Goal: Task Accomplishment & Management: Manage account settings

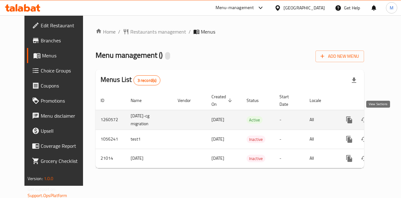
click at [392, 118] on icon "enhanced table" at bounding box center [395, 120] width 6 height 6
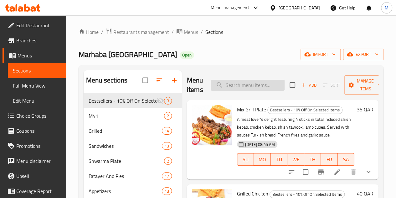
click at [234, 85] on input "search" at bounding box center [248, 85] width 74 height 11
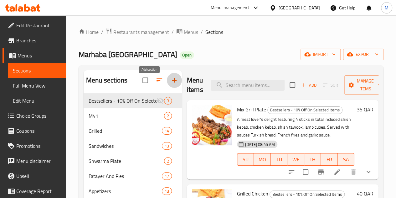
click at [172, 82] on icon "button" at bounding box center [174, 80] width 4 height 4
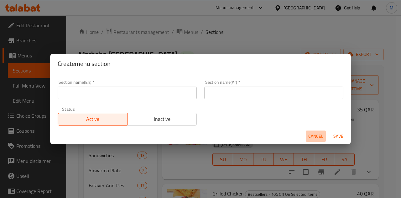
click at [315, 133] on span "Cancel" at bounding box center [315, 136] width 15 height 8
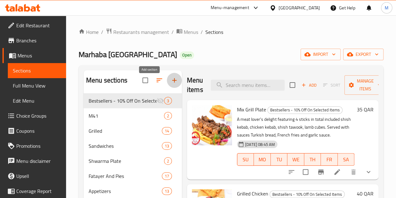
click at [167, 88] on button "button" at bounding box center [174, 80] width 15 height 15
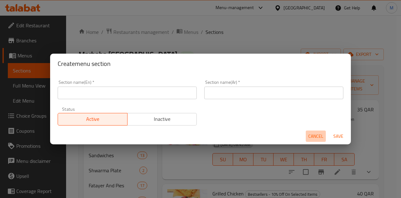
click at [317, 135] on span "Cancel" at bounding box center [315, 136] width 15 height 8
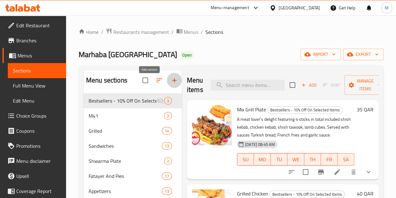
click at [172, 82] on icon "button" at bounding box center [174, 80] width 4 height 4
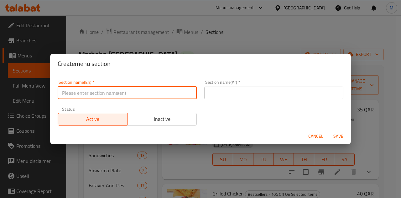
click at [150, 92] on input "text" at bounding box center [127, 92] width 139 height 13
click at [118, 90] on input "50% off" at bounding box center [127, 92] width 139 height 13
type input "50% off"
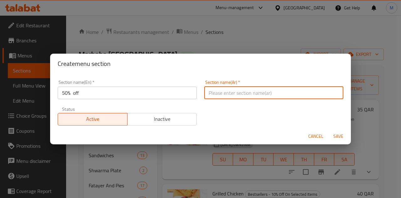
click at [232, 90] on input "text" at bounding box center [273, 92] width 139 height 13
paste input "50% off"
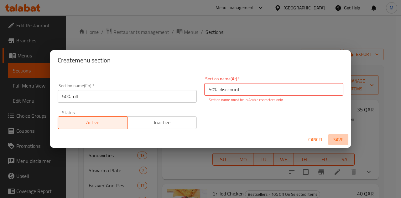
click at [344, 136] on span "Save" at bounding box center [338, 140] width 15 height 8
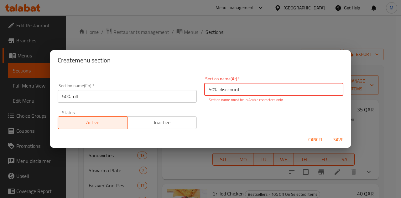
click at [253, 91] on input "50% disccount" at bounding box center [273, 89] width 139 height 13
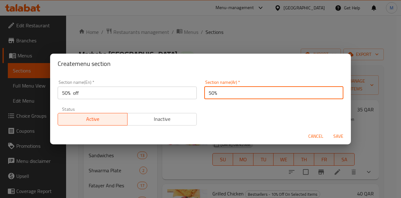
type input "50%"
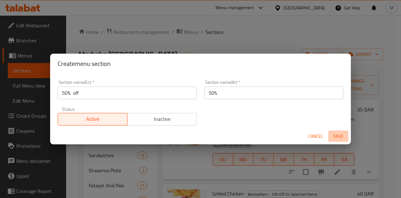
click at [338, 136] on span "Save" at bounding box center [338, 136] width 15 height 8
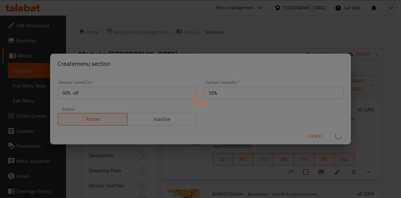
drag, startPoint x: 231, startPoint y: 119, endPoint x: 209, endPoint y: 121, distance: 22.0
click at [231, 119] on div at bounding box center [200, 99] width 401 height 198
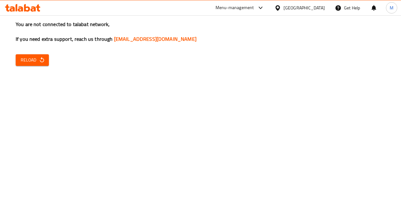
click at [36, 59] on span "Reload" at bounding box center [32, 60] width 23 height 8
click at [36, 56] on span "Reload" at bounding box center [32, 60] width 23 height 8
click at [29, 60] on span "Reload" at bounding box center [32, 60] width 23 height 8
click at [36, 58] on span "Reload" at bounding box center [32, 60] width 23 height 8
click at [39, 61] on icon "button" at bounding box center [42, 60] width 6 height 6
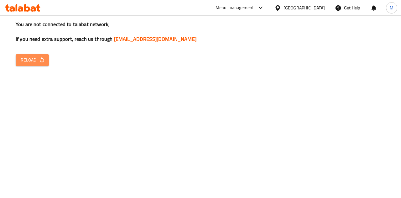
click at [28, 60] on span "Reload" at bounding box center [32, 60] width 23 height 8
drag, startPoint x: 0, startPoint y: 0, endPoint x: 28, endPoint y: 65, distance: 71.0
click at [28, 65] on button "Reload" at bounding box center [32, 60] width 33 height 12
click at [28, 64] on button "Reload" at bounding box center [32, 60] width 33 height 12
click at [32, 58] on span "Reload" at bounding box center [32, 60] width 23 height 8
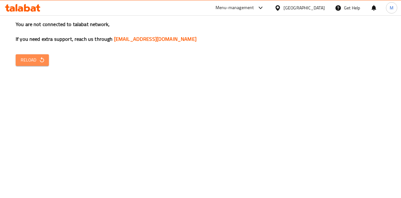
click at [34, 61] on span "Reload" at bounding box center [32, 60] width 23 height 8
click at [33, 61] on span "Reload" at bounding box center [32, 60] width 23 height 8
click at [32, 64] on button "Reload" at bounding box center [32, 60] width 33 height 12
click at [46, 59] on button "Reload" at bounding box center [32, 60] width 33 height 12
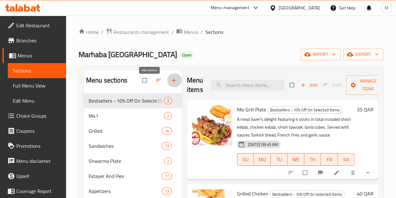
click at [171, 83] on icon "button" at bounding box center [174, 80] width 6 height 6
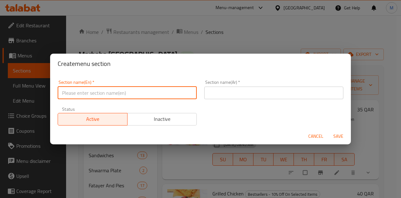
click at [135, 88] on input "text" at bounding box center [127, 92] width 139 height 13
click at [121, 95] on input "text" at bounding box center [127, 92] width 139 height 13
type input "50% off"
click at [328, 130] on button "Save" at bounding box center [338, 136] width 20 height 12
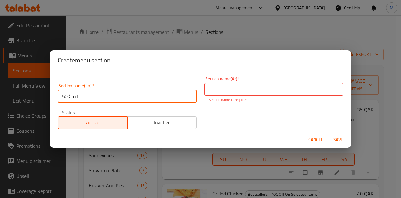
click at [133, 98] on input "50% off" at bounding box center [127, 96] width 139 height 13
click at [64, 96] on input "50% off" at bounding box center [127, 96] width 139 height 13
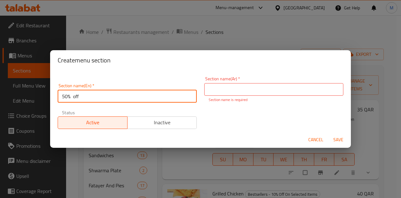
click at [65, 96] on input "50% off" at bounding box center [127, 96] width 139 height 13
click at [65, 97] on input "50% off" at bounding box center [127, 96] width 139 height 13
drag, startPoint x: 70, startPoint y: 98, endPoint x: 53, endPoint y: 97, distance: 17.0
click at [53, 97] on div "Section name(En)   * 50% off Section name(En) * Section name(Ar)   * Section na…" at bounding box center [200, 100] width 301 height 61
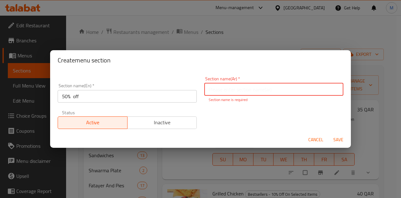
paste input "50%"
click at [218, 87] on input "text" at bounding box center [273, 89] width 139 height 13
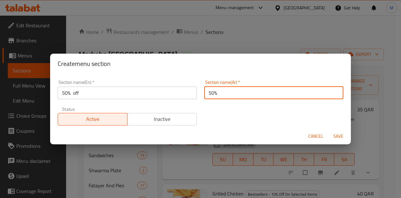
type input "50%"
click at [338, 136] on span "Save" at bounding box center [338, 136] width 15 height 8
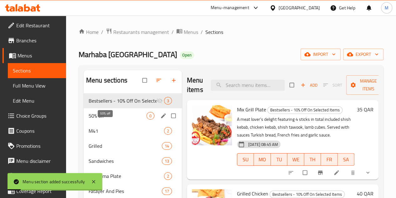
click at [109, 119] on span "50% off" at bounding box center [118, 116] width 58 height 8
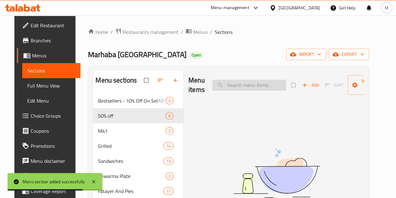
click at [226, 85] on input "search" at bounding box center [249, 85] width 74 height 11
paste input "1Kg Kofta mix price 121"
click at [265, 89] on input "1Kg Kofta mix price 121" at bounding box center [249, 85] width 74 height 11
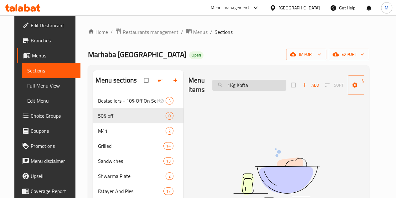
drag, startPoint x: 223, startPoint y: 85, endPoint x: 263, endPoint y: 87, distance: 39.8
click at [263, 87] on input "1Kg Kofta" at bounding box center [249, 85] width 74 height 11
type input "1"
click at [223, 87] on input "search" at bounding box center [249, 85] width 74 height 11
click at [194, 125] on div "Menu items Add Sort Manage items No Items found" at bounding box center [274, 188] width 181 height 236
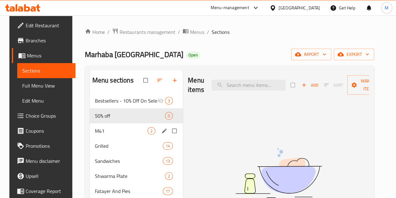
click at [96, 134] on span "M41" at bounding box center [121, 131] width 53 height 8
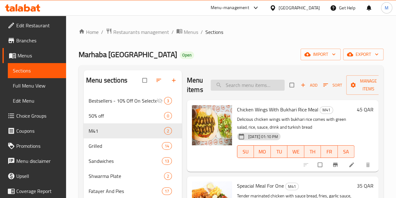
click at [211, 86] on input "search" at bounding box center [248, 85] width 74 height 11
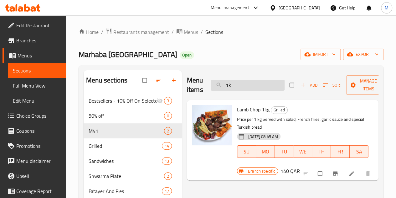
type input "1"
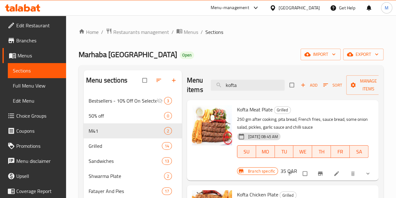
type input "kofta"
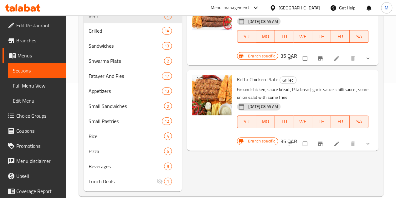
scroll to position [125, 0]
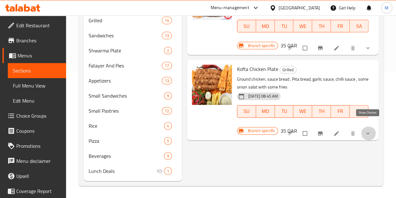
click at [368, 130] on icon "show more" at bounding box center [368, 133] width 6 height 6
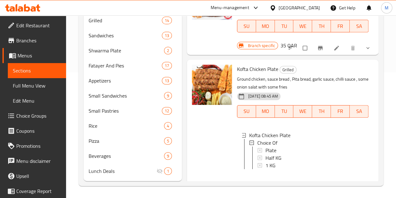
scroll to position [1, 0]
click at [334, 186] on icon at bounding box center [336, 188] width 5 height 5
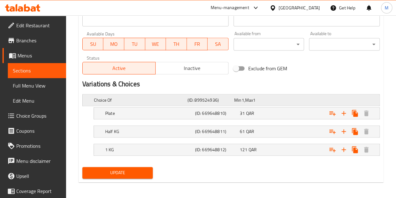
scroll to position [285, 0]
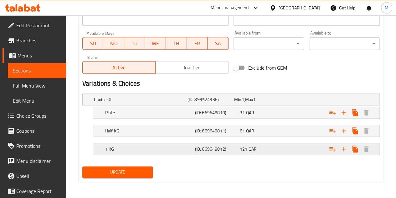
click at [181, 150] on h5 "1 KG" at bounding box center [148, 149] width 87 height 6
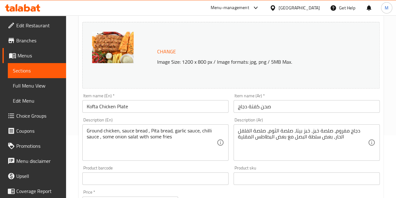
scroll to position [0, 0]
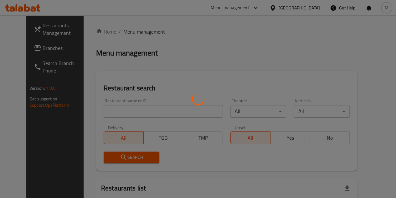
click at [123, 111] on div at bounding box center [198, 99] width 396 height 198
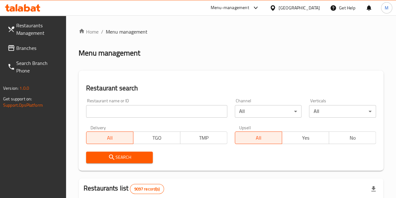
click at [130, 110] on input "search" at bounding box center [156, 111] width 141 height 13
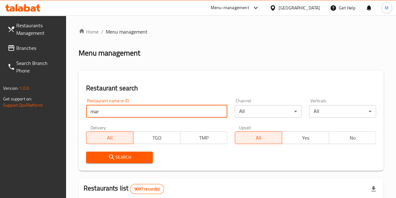
type input "marhaba"
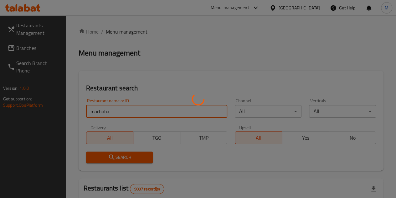
click button "Search" at bounding box center [119, 157] width 67 height 12
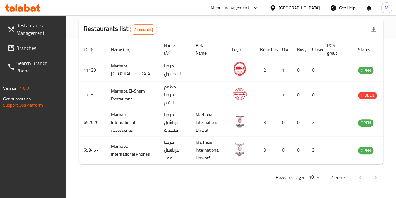
scroll to position [0, 7]
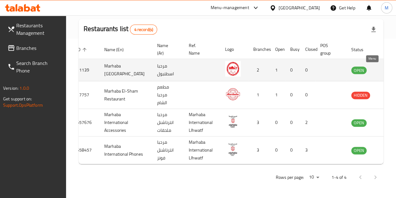
click at [385, 66] on icon "enhanced table" at bounding box center [389, 70] width 8 height 8
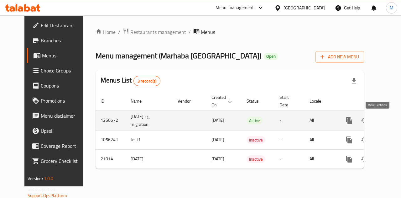
click at [387, 119] on link "enhanced table" at bounding box center [394, 120] width 15 height 15
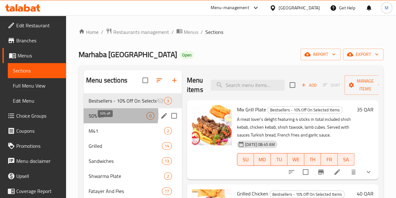
click at [106, 119] on span "50% off" at bounding box center [118, 116] width 58 height 8
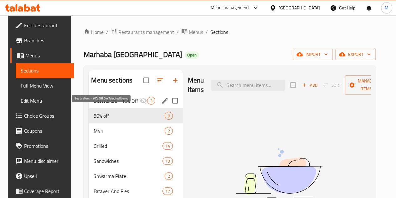
click at [94, 104] on span "Bestsellers - 10% Off On Selected Items" at bounding box center [117, 101] width 46 height 8
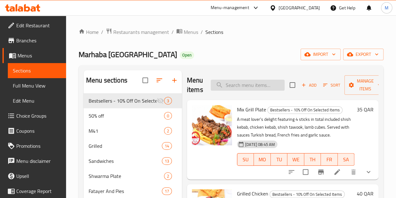
click at [226, 82] on input "search" at bounding box center [248, 85] width 74 height 11
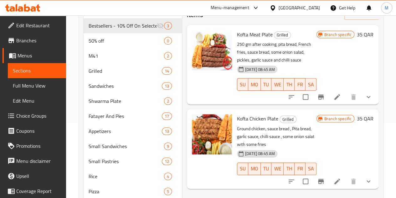
scroll to position [94, 0]
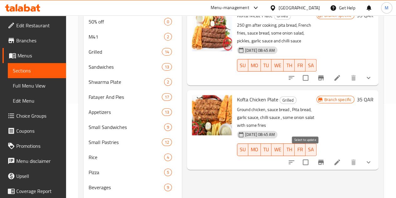
type input "kofta"
click at [305, 155] on input "checkbox" at bounding box center [305, 161] width 13 height 13
checkbox input "true"
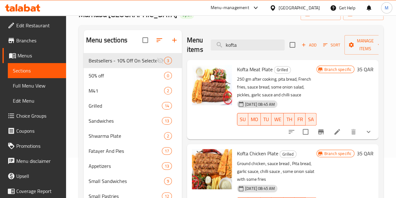
scroll to position [0, 0]
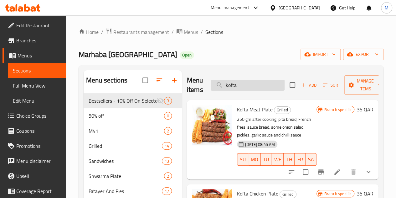
click at [234, 84] on input "kofta" at bounding box center [248, 85] width 74 height 11
paste input "BBQ boneless Full chicken with rice price"
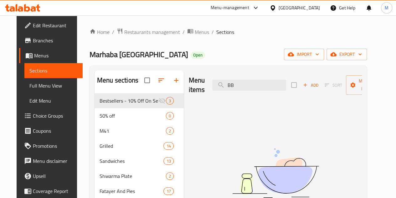
type input "B"
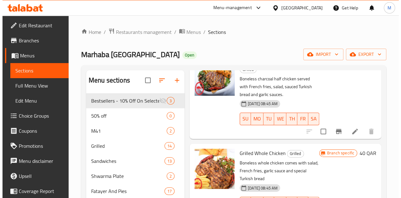
scroll to position [63, 0]
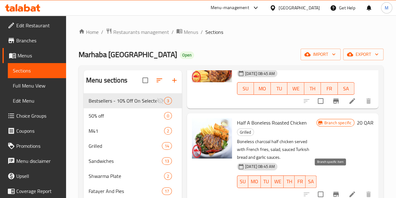
type input "bon"
click at [333, 190] on icon "Branch-specific-item" at bounding box center [337, 194] width 8 height 8
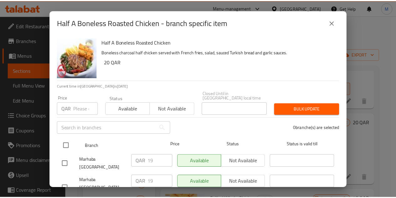
scroll to position [14, 0]
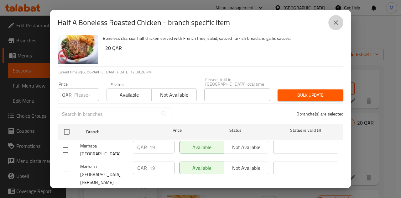
click at [335, 21] on icon "close" at bounding box center [336, 22] width 4 height 4
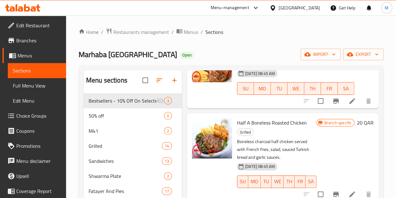
click at [349, 188] on li at bounding box center [353, 193] width 18 height 11
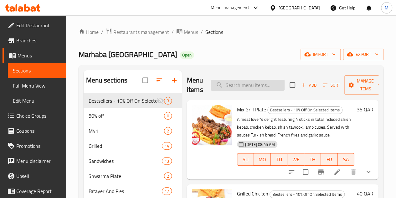
click at [231, 85] on input "search" at bounding box center [248, 85] width 74 height 11
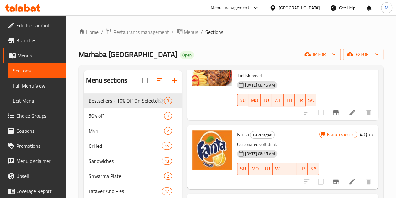
scroll to position [188, 0]
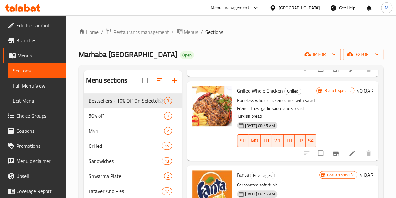
type input "bon"
click at [344, 147] on li at bounding box center [353, 152] width 18 height 11
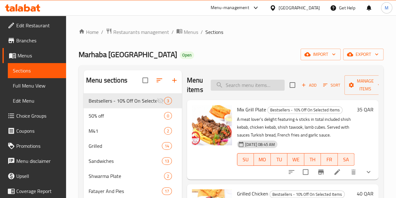
click at [222, 86] on input "search" at bounding box center [248, 85] width 74 height 11
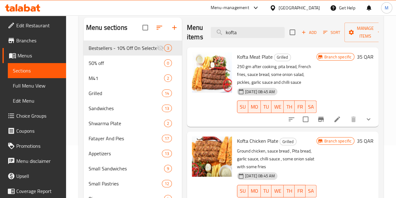
scroll to position [94, 0]
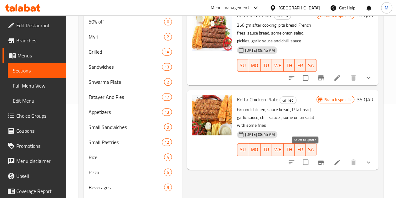
type input "kofta"
click at [305, 155] on input "checkbox" at bounding box center [305, 161] width 13 height 13
checkbox input "true"
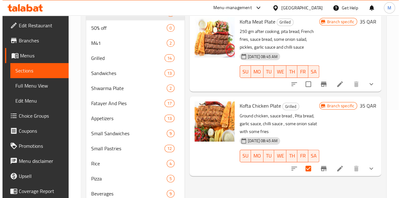
scroll to position [0, 0]
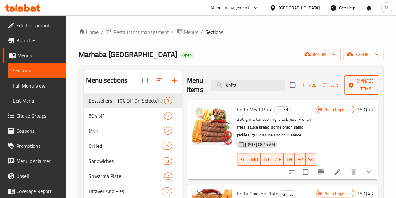
click at [354, 81] on span "Manage items" at bounding box center [366, 85] width 32 height 16
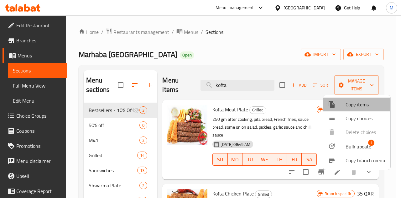
click at [357, 106] on span "Copy items" at bounding box center [366, 105] width 40 height 8
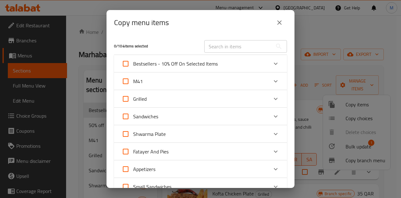
click at [233, 46] on input "text" at bounding box center [238, 46] width 68 height 13
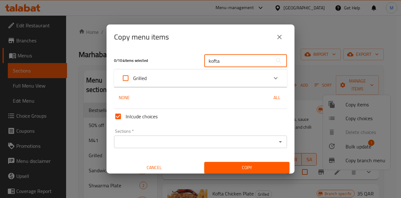
type input "kofta"
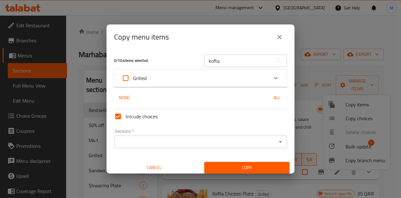
click at [208, 88] on div "0 / 104 items selected kofta ​ Grilled Kofta Meat Plate 35 QAR Kofta Chicken Pl…" at bounding box center [201, 112] width 188 height 124
click at [208, 87] on div "0 / 104 items selected kofta ​ Grilled Kofta Meat Plate 35 QAR Kofta Chicken Pl…" at bounding box center [201, 112] width 188 height 124
click at [202, 77] on div "Grilled" at bounding box center [195, 78] width 147 height 15
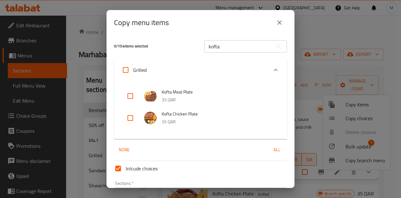
click at [129, 116] on input "checkbox" at bounding box center [130, 117] width 15 height 15
checkbox input "true"
click at [227, 42] on input "kofta" at bounding box center [238, 46] width 68 height 13
click at [228, 42] on input "kofta" at bounding box center [238, 46] width 68 height 13
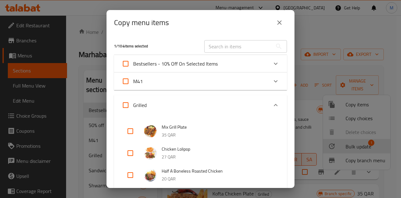
click at [231, 49] on input "text" at bounding box center [238, 46] width 68 height 13
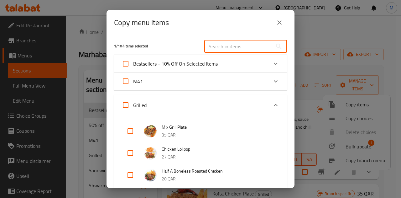
click at [229, 48] on input "text" at bounding box center [238, 46] width 68 height 13
click at [272, 102] on icon "Expand" at bounding box center [276, 105] width 8 height 8
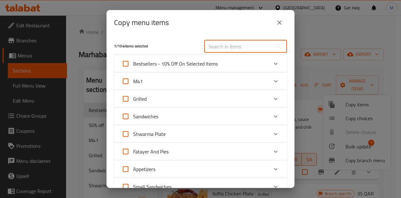
click at [229, 45] on input "text" at bounding box center [238, 46] width 68 height 13
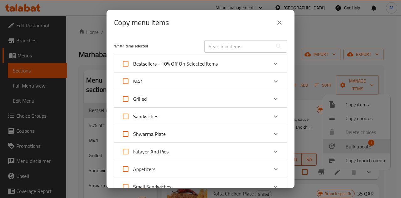
click at [180, 99] on div "Grilled" at bounding box center [195, 98] width 147 height 15
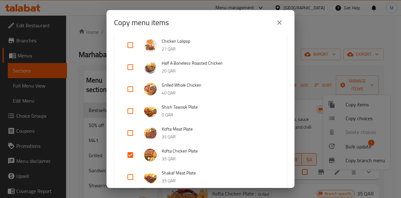
scroll to position [94, 0]
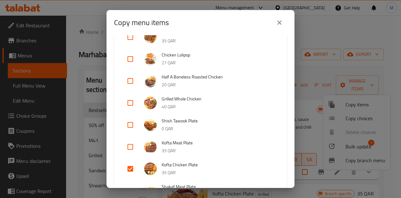
click at [130, 127] on input "checkbox" at bounding box center [130, 124] width 15 height 15
checkbox input "true"
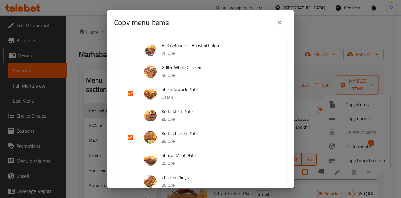
scroll to position [0, 0]
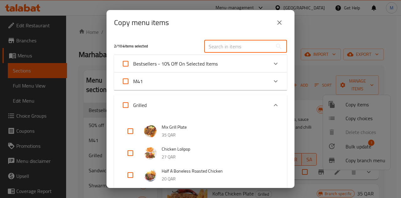
click at [221, 50] on input "text" at bounding box center [238, 46] width 68 height 13
paste input "Half Kg Kofta chicken price 61"
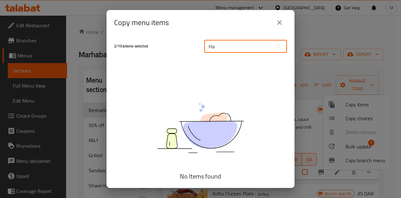
type input "H"
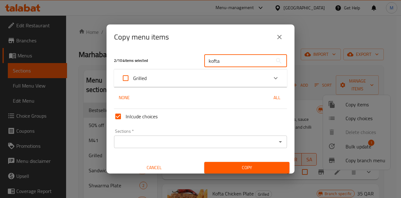
type input "kofta"
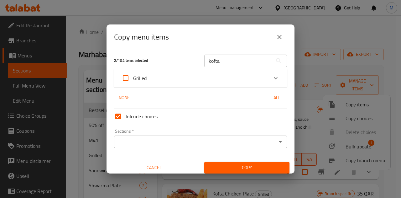
click at [224, 80] on div "Grilled" at bounding box center [195, 78] width 147 height 15
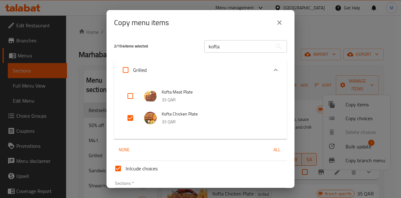
scroll to position [41, 0]
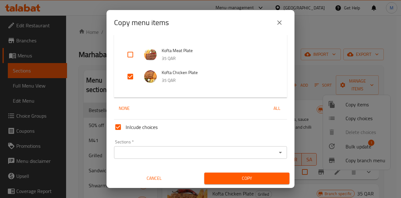
click at [232, 152] on input "Sections   *" at bounding box center [195, 152] width 159 height 9
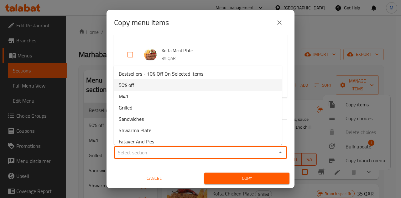
click at [160, 86] on li "50% off" at bounding box center [198, 84] width 168 height 11
type input "50% off"
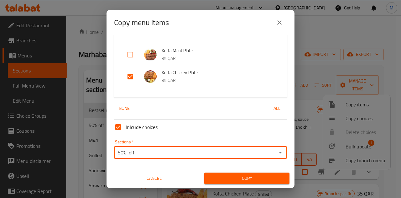
click at [233, 175] on span "Copy" at bounding box center [246, 178] width 75 height 8
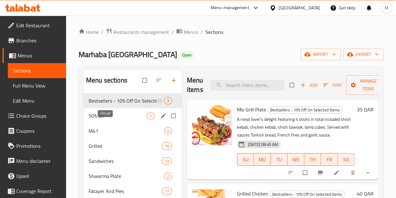
click at [92, 119] on span "50% off" at bounding box center [118, 116] width 58 height 8
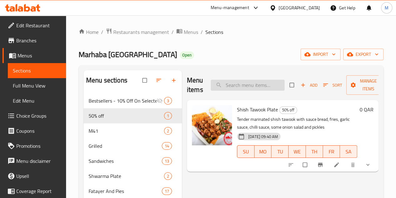
click at [234, 84] on input "search" at bounding box center [248, 85] width 74 height 11
click at [230, 84] on input "search" at bounding box center [248, 85] width 74 height 11
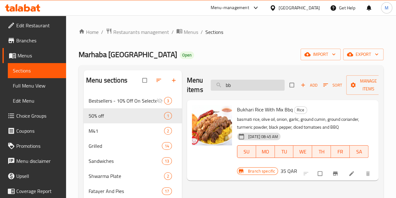
type input "b"
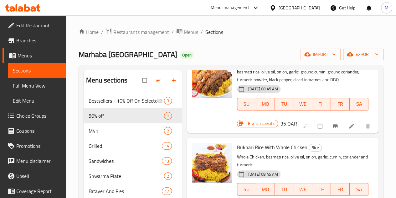
scroll to position [160, 0]
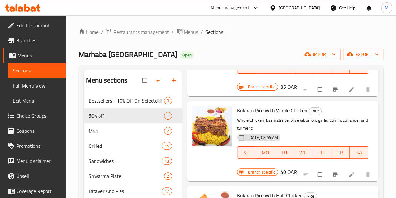
type input "bukh"
click at [240, 111] on span "Bukhari Rice With Whole Chicken" at bounding box center [272, 110] width 71 height 9
copy h6 "Bukhari Rice With Whole Chicken"
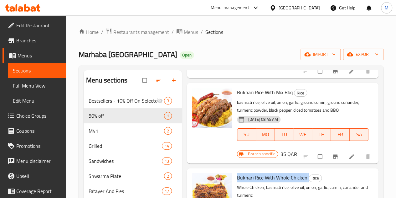
scroll to position [0, 0]
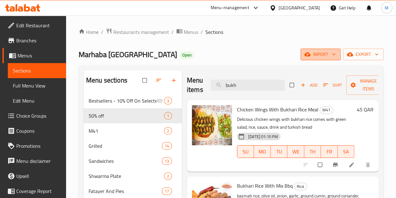
click at [331, 55] on span "import" at bounding box center [321, 54] width 30 height 8
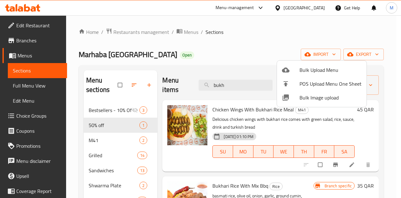
click at [224, 39] on div at bounding box center [200, 99] width 401 height 198
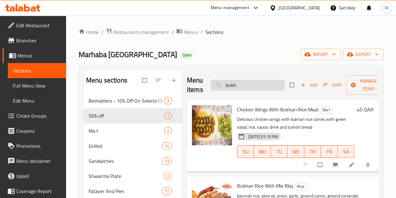
click at [229, 82] on input "bukh" at bounding box center [248, 85] width 74 height 11
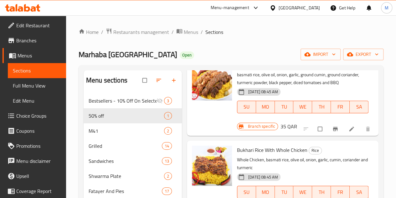
scroll to position [125, 0]
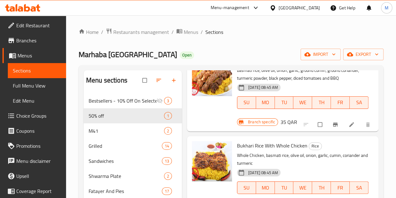
click at [244, 143] on span "Bukhari Rice With Whole Chicken" at bounding box center [272, 145] width 71 height 9
copy h6 "Bukhari Rice With Whole Chicken"
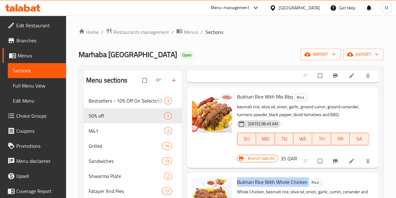
scroll to position [94, 0]
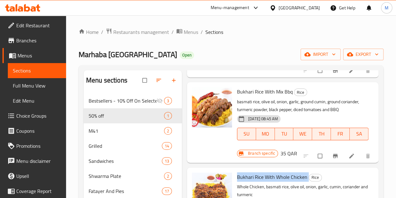
copy h6 "Bukhari Rice With Whole Chicken"
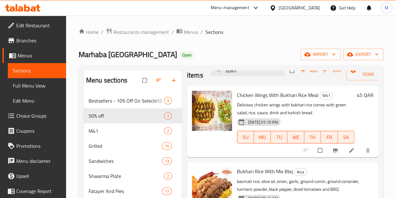
scroll to position [0, 0]
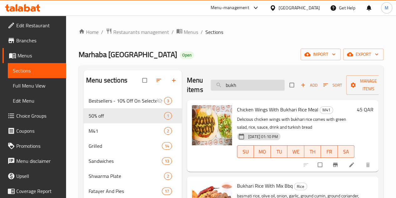
click at [241, 87] on input "bukh" at bounding box center [248, 85] width 74 height 11
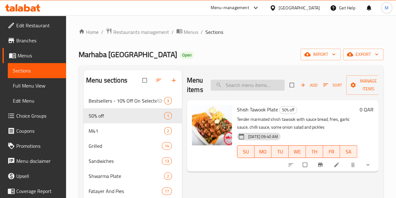
click at [241, 87] on input "search" at bounding box center [248, 85] width 74 height 11
click at [231, 87] on input "search" at bounding box center [248, 85] width 74 height 11
click at [242, 54] on div "Marhaba Istanbul Open import export" at bounding box center [231, 55] width 305 height 12
click at [231, 82] on input "search" at bounding box center [248, 85] width 74 height 11
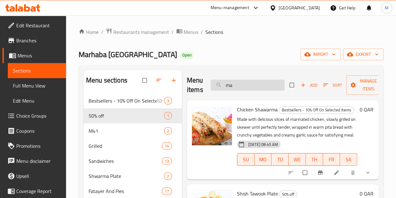
type input "m"
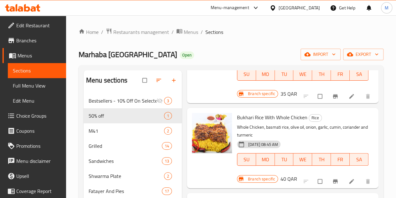
scroll to position [157, 0]
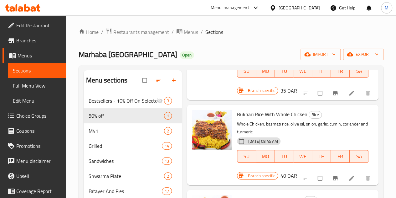
type input "bukhar"
click at [252, 113] on span "Bukhari Rice With Whole Chicken" at bounding box center [272, 113] width 71 height 9
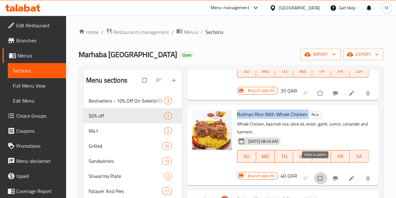
click at [314, 172] on input "checkbox" at bounding box center [320, 178] width 13 height 12
checkbox input "true"
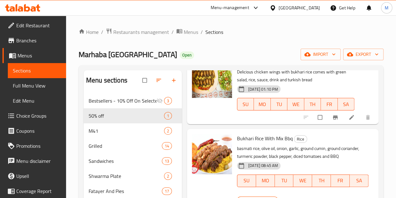
scroll to position [0, 0]
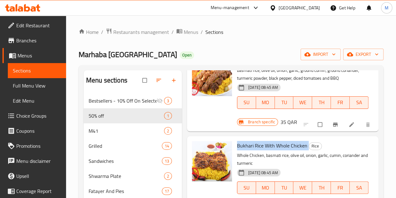
copy h6 "Bukhari Rice With Whole Chicken"
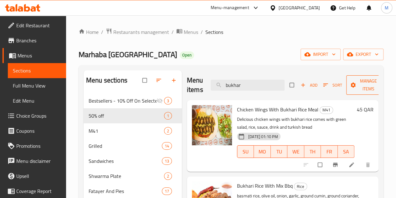
click at [354, 89] on span "Manage items" at bounding box center [369, 85] width 34 height 16
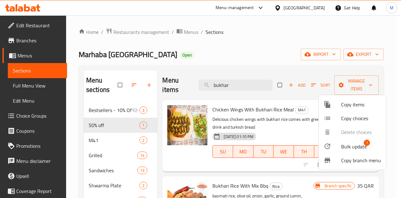
click at [354, 105] on span "Copy items" at bounding box center [361, 105] width 40 height 8
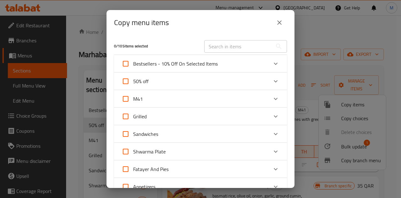
click at [225, 50] on input "text" at bounding box center [238, 46] width 68 height 13
paste input "Bukhari Rice With Whole Chicken"
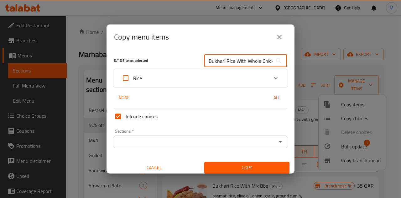
scroll to position [0, 8]
type input "Bukhari Rice With Whole Chicken"
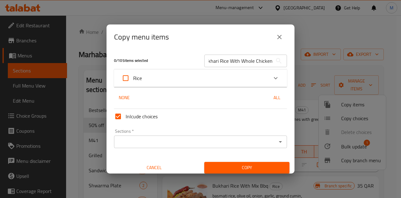
scroll to position [0, 0]
click at [189, 77] on div "Rice" at bounding box center [195, 78] width 147 height 15
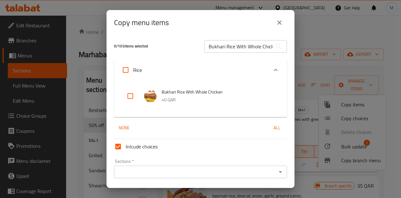
click at [134, 95] on input "checkbox" at bounding box center [130, 95] width 15 height 15
checkbox input "true"
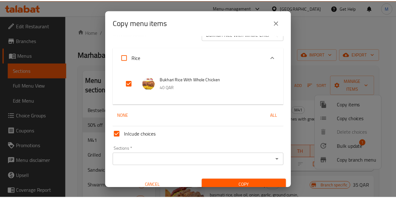
scroll to position [19, 0]
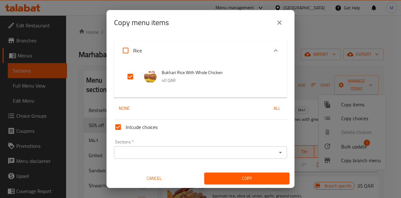
click at [213, 148] on div "Sections *" at bounding box center [200, 152] width 173 height 13
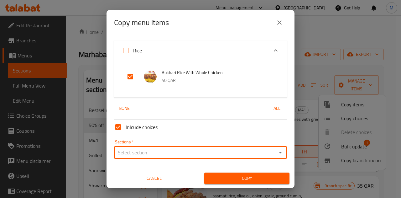
drag, startPoint x: 275, startPoint y: 155, endPoint x: 267, endPoint y: 154, distance: 8.2
click at [277, 155] on icon "Open" at bounding box center [281, 153] width 8 height 8
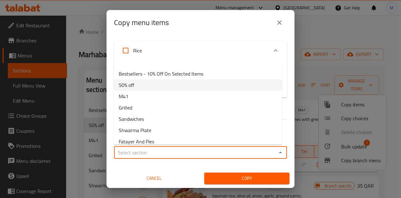
click at [165, 83] on li "50% off" at bounding box center [198, 84] width 168 height 11
type input "50% off"
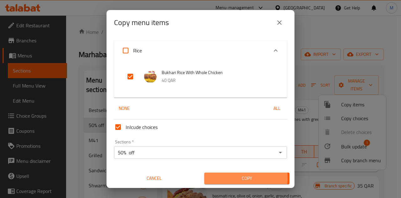
click at [219, 178] on span "Copy" at bounding box center [246, 178] width 75 height 8
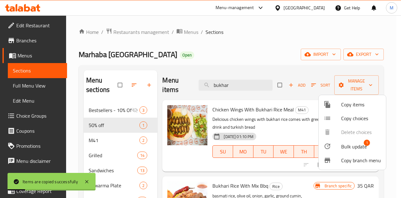
click at [113, 126] on div at bounding box center [200, 99] width 401 height 198
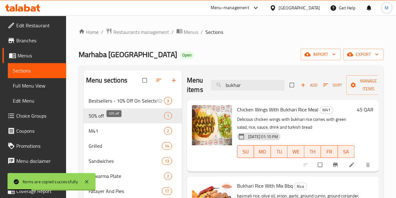
click at [113, 119] on span "50% off" at bounding box center [127, 116] width 76 height 8
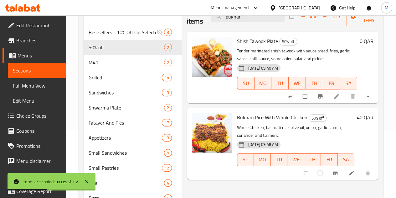
scroll to position [63, 0]
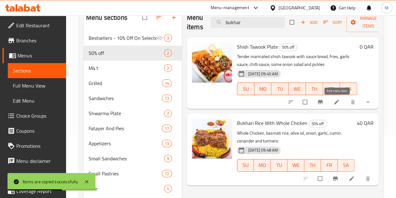
click at [339, 102] on icon at bounding box center [337, 102] width 6 height 6
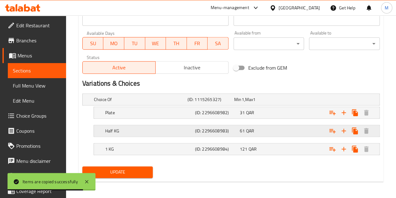
scroll to position [285, 0]
click at [126, 111] on h5 "Plate" at bounding box center [148, 112] width 87 height 6
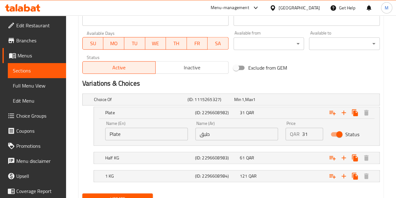
click at [340, 132] on input "Status" at bounding box center [340, 134] width 36 height 12
checkbox input "false"
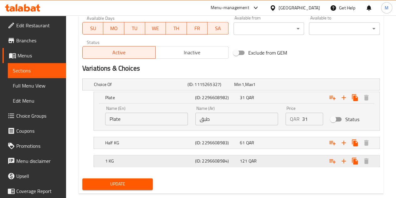
scroll to position [312, 0]
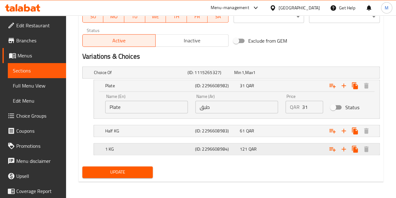
click at [307, 151] on div "Expand" at bounding box center [329, 149] width 90 height 14
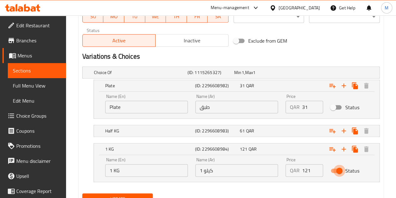
click at [339, 167] on input "Status" at bounding box center [340, 171] width 36 height 12
checkbox input "false"
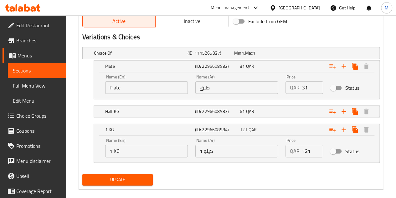
scroll to position [339, 0]
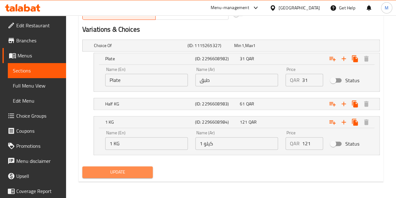
click at [134, 171] on span "Update" at bounding box center [117, 172] width 61 height 8
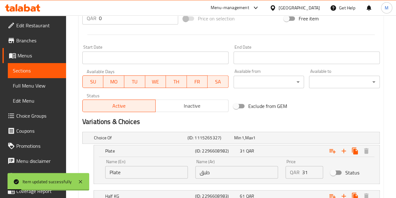
scroll to position [245, 0]
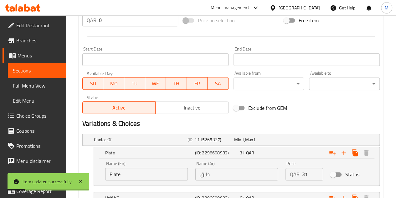
click at [334, 123] on h2 "Variations & Choices" at bounding box center [231, 123] width 298 height 9
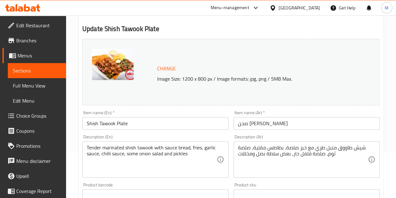
scroll to position [63, 0]
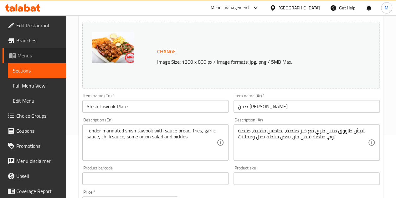
click at [37, 54] on span "Menus" at bounding box center [40, 56] width 44 height 8
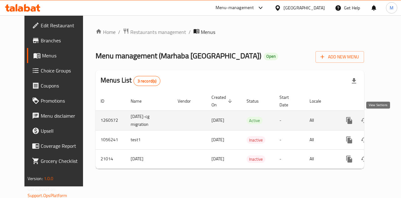
click at [391, 120] on icon "enhanced table" at bounding box center [395, 121] width 8 height 8
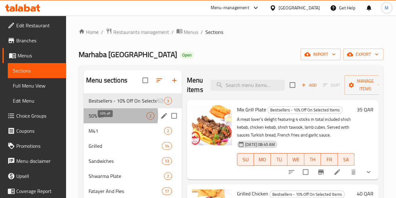
click at [108, 119] on span "50% off" at bounding box center [118, 116] width 58 height 8
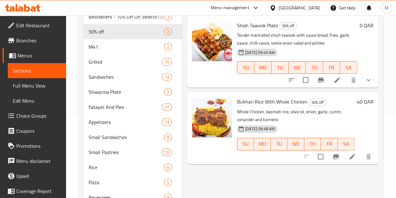
scroll to position [94, 0]
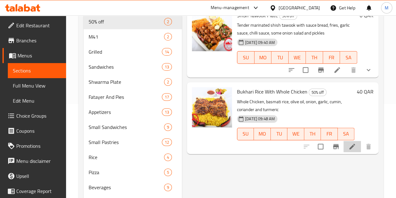
click at [345, 148] on li at bounding box center [353, 146] width 18 height 11
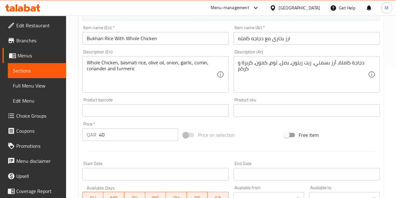
scroll to position [125, 0]
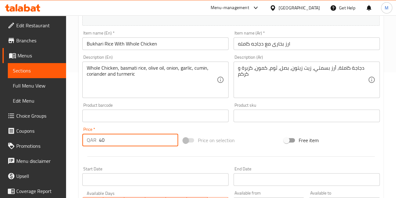
drag, startPoint x: 120, startPoint y: 142, endPoint x: 107, endPoint y: 133, distance: 16.2
click at [118, 143] on input "40" at bounding box center [138, 140] width 79 height 13
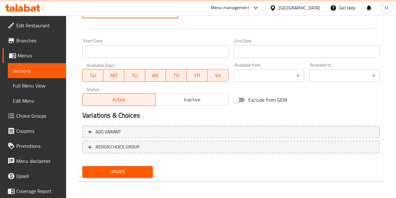
scroll to position [254, 0]
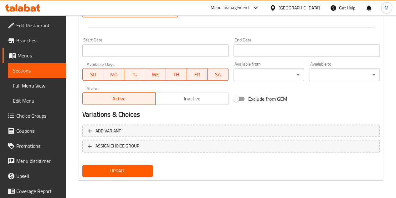
type input "42"
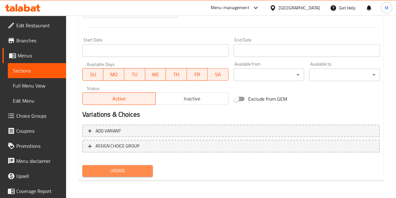
click at [128, 172] on span "Update" at bounding box center [117, 171] width 61 height 8
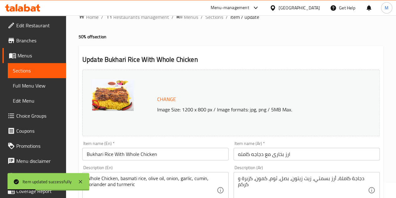
scroll to position [0, 0]
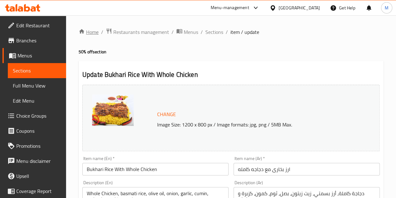
click at [90, 33] on link "Home" at bounding box center [89, 32] width 20 height 8
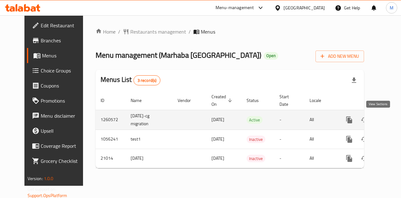
click at [391, 119] on icon "enhanced table" at bounding box center [395, 120] width 8 height 8
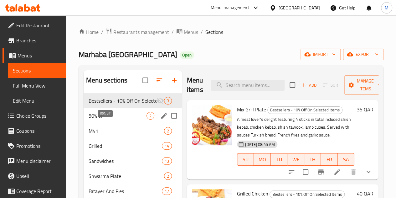
click at [98, 119] on span "50% off" at bounding box center [118, 116] width 58 height 8
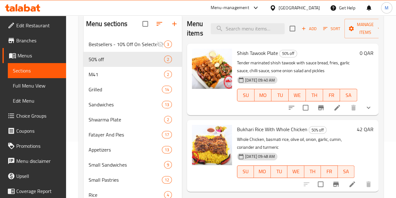
scroll to position [63, 0]
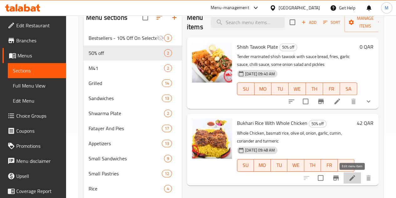
click at [349, 179] on icon at bounding box center [353, 178] width 8 height 8
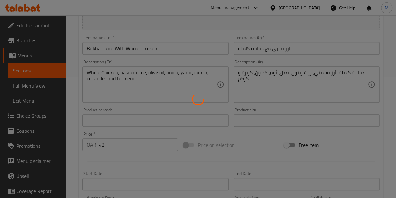
scroll to position [125, 0]
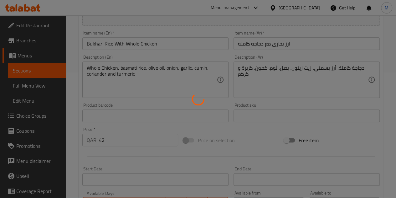
click at [122, 140] on div at bounding box center [198, 99] width 396 height 198
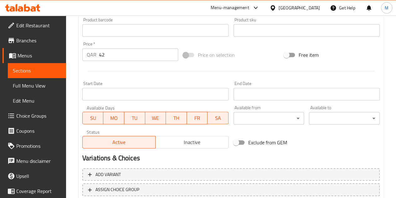
scroll to position [218, 0]
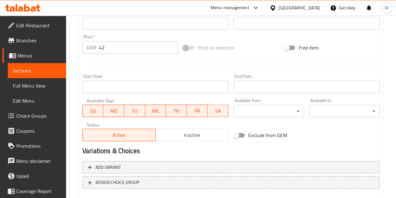
click at [122, 47] on input "42" at bounding box center [138, 47] width 79 height 13
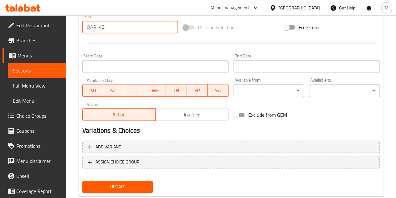
scroll to position [254, 0]
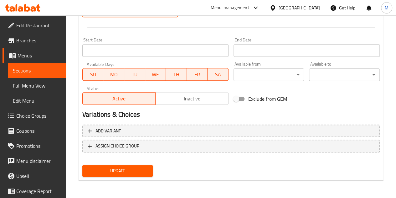
type input "40"
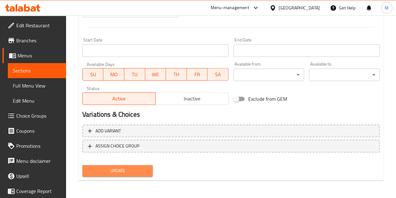
click at [123, 172] on span "Update" at bounding box center [117, 171] width 61 height 8
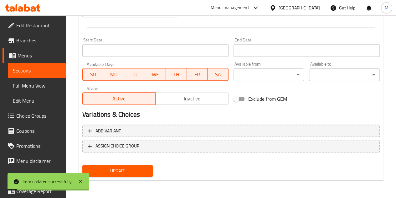
click at [26, 55] on span "Menus" at bounding box center [40, 56] width 44 height 8
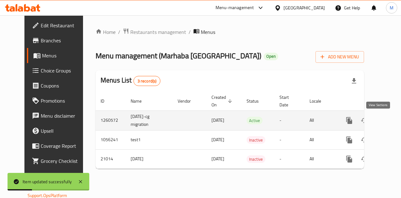
click at [387, 118] on link "enhanced table" at bounding box center [394, 120] width 15 height 15
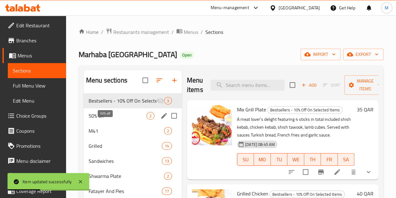
click at [96, 119] on span "50% off" at bounding box center [118, 116] width 58 height 8
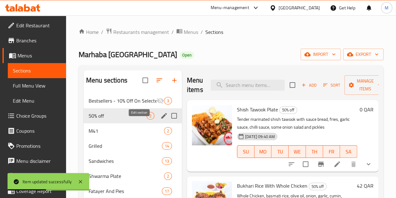
click at [160, 119] on icon "edit" at bounding box center [164, 116] width 8 height 8
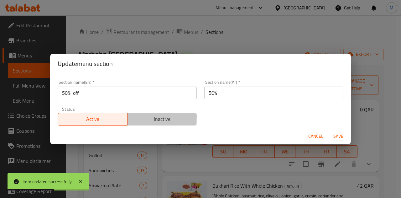
click at [148, 116] on span "Inactive" at bounding box center [162, 118] width 65 height 9
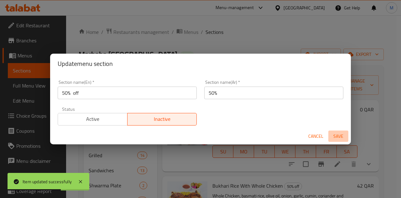
click at [333, 134] on span "Save" at bounding box center [338, 136] width 15 height 8
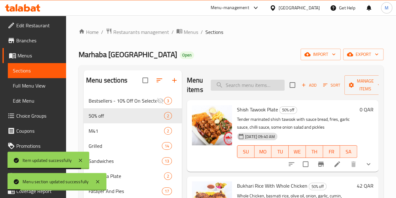
click at [245, 84] on input "search" at bounding box center [248, 85] width 74 height 11
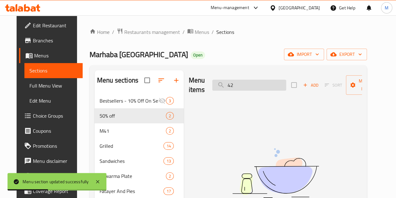
type input "4"
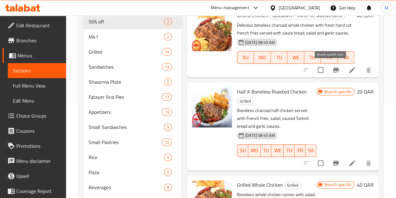
type input "bone"
click at [333, 70] on icon "Branch-specific-item" at bounding box center [336, 69] width 6 height 5
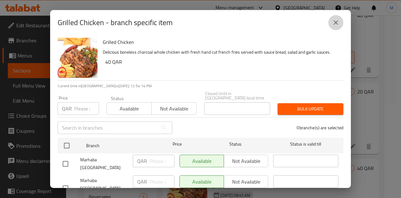
click at [333, 23] on icon "close" at bounding box center [336, 23] width 8 height 8
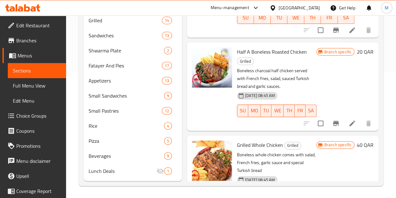
scroll to position [135, 0]
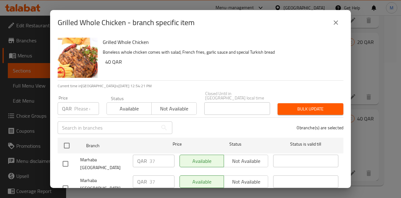
click at [336, 21] on icon "close" at bounding box center [336, 23] width 8 height 8
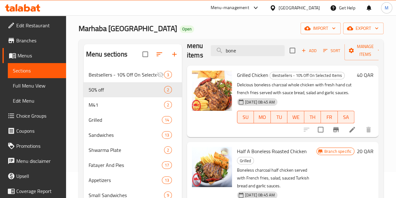
scroll to position [0, 0]
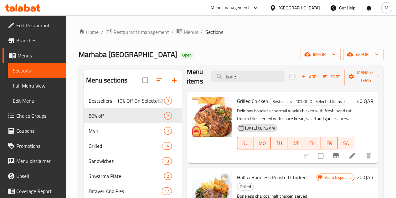
click at [249, 7] on div "Menu-management" at bounding box center [230, 8] width 39 height 8
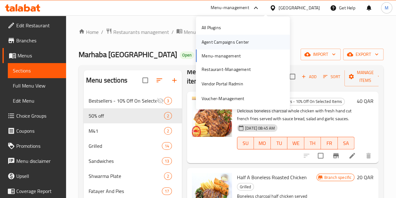
click at [220, 43] on div "Agent Campaigns Center" at bounding box center [225, 42] width 47 height 7
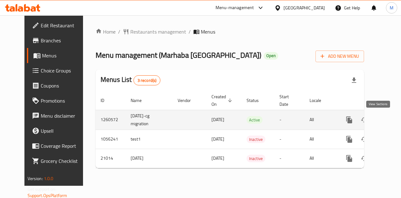
click at [391, 116] on icon "enhanced table" at bounding box center [395, 120] width 8 height 8
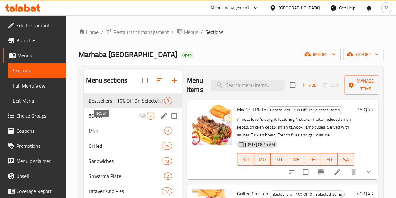
click at [101, 119] on span "50% off" at bounding box center [114, 116] width 50 height 8
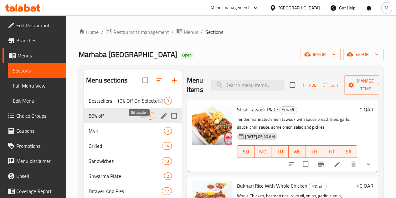
click at [161, 118] on icon "edit" at bounding box center [164, 116] width 6 height 6
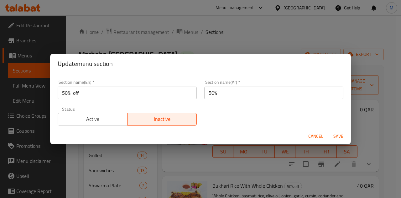
click at [66, 93] on input "50% off" at bounding box center [127, 92] width 139 height 13
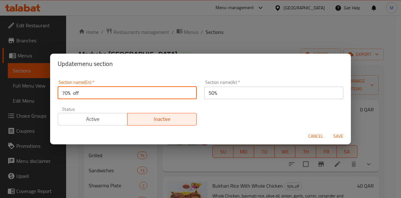
click at [92, 92] on input "70% off" at bounding box center [127, 92] width 139 height 13
type input "70% off"
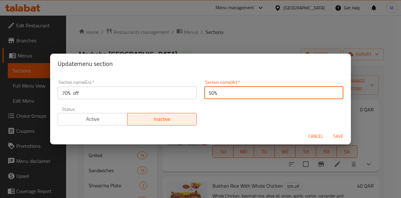
click at [232, 93] on input "50%" at bounding box center [273, 92] width 139 height 13
drag, startPoint x: 232, startPoint y: 93, endPoint x: 240, endPoint y: 94, distance: 8.5
click at [232, 93] on input "50%" at bounding box center [273, 92] width 139 height 13
paste input "70% off"
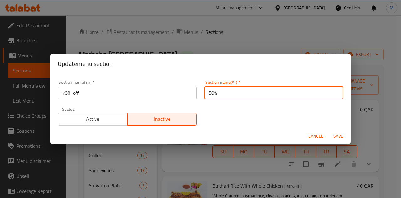
type input "70% off"
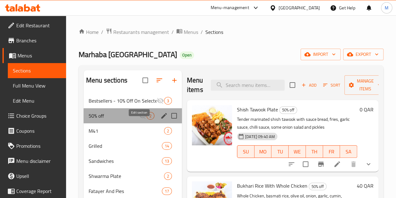
click at [160, 120] on div "Menu sections" at bounding box center [164, 115] width 9 height 9
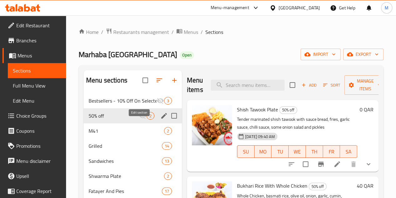
click at [160, 119] on icon "edit" at bounding box center [164, 116] width 8 height 8
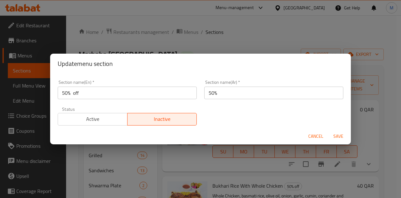
click at [63, 94] on input "50% off" at bounding box center [127, 92] width 139 height 13
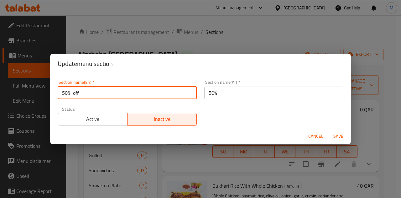
click at [65, 92] on input "50% off" at bounding box center [127, 92] width 139 height 13
type input "70% off"
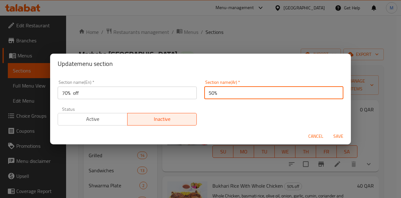
click at [208, 92] on input "50%" at bounding box center [273, 92] width 139 height 13
type input "70%"
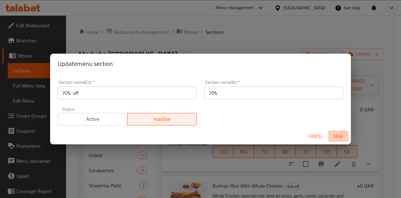
click at [337, 135] on span "Save" at bounding box center [338, 136] width 15 height 8
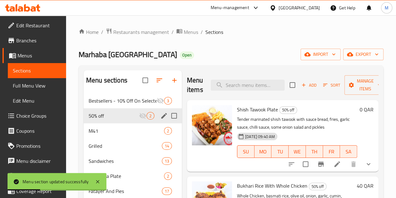
scroll to position [31, 0]
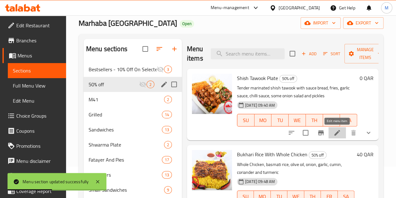
click at [338, 136] on icon at bounding box center [338, 133] width 8 height 8
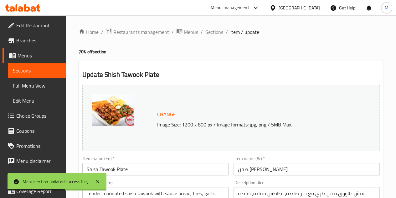
scroll to position [63, 0]
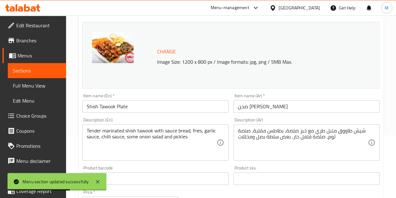
click at [149, 103] on input "Shish Tawook Plate" at bounding box center [155, 106] width 146 height 13
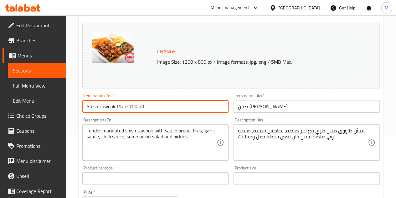
drag, startPoint x: 129, startPoint y: 105, endPoint x: 151, endPoint y: 106, distance: 22.3
click at [151, 106] on input "Shish Tawook Plate 70% off" at bounding box center [155, 106] width 146 height 13
type input "Shish Tawook Plate 70% off"
click at [289, 104] on input "صحن شيش طاووق" at bounding box center [307, 106] width 146 height 13
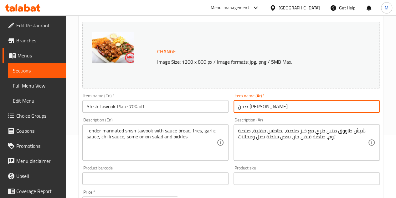
paste input "70% off"
click at [238, 106] on input "صحن شيش طاووق" at bounding box center [307, 106] width 146 height 13
paste input "70% off"
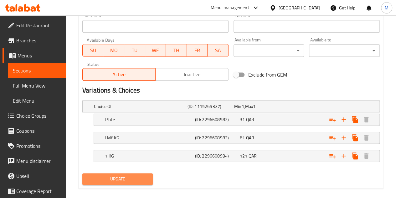
click at [104, 173] on button "Update" at bounding box center [117, 179] width 71 height 12
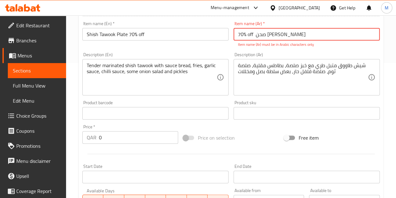
scroll to position [39, 0]
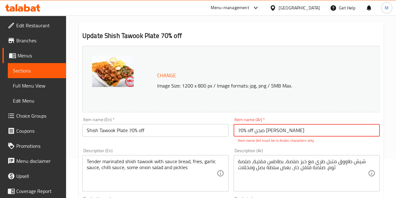
click at [249, 127] on input "70% off صحن شيش طاووق" at bounding box center [307, 130] width 146 height 13
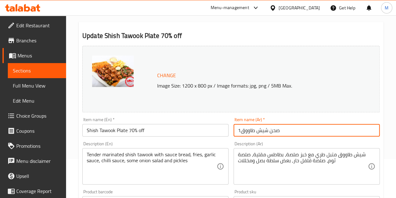
type input "1صحن شيش طاووق"
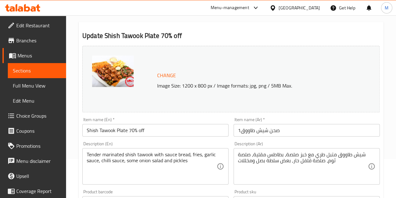
click at [271, 63] on div "Change Image Size: 1200 x 800 px / Image formats: jpg, png / 5MB Max." at bounding box center [231, 79] width 298 height 66
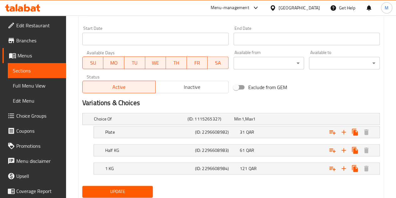
scroll to position [285, 0]
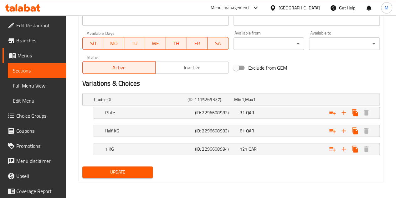
click at [106, 172] on span "Update" at bounding box center [117, 172] width 61 height 8
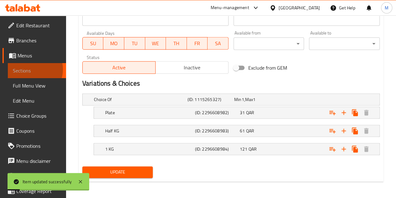
click at [31, 69] on span "Sections" at bounding box center [37, 71] width 48 height 8
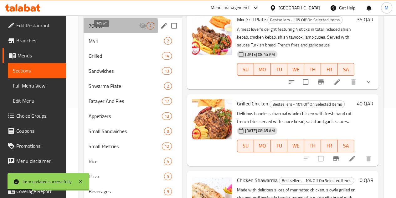
click at [107, 29] on span "70% off" at bounding box center [114, 26] width 50 height 8
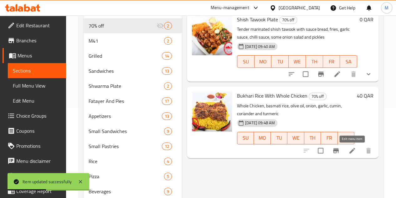
click at [353, 153] on icon at bounding box center [353, 151] width 8 height 8
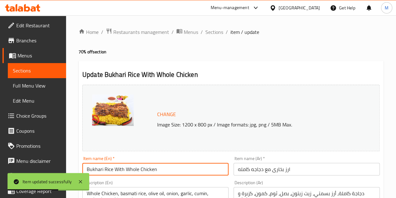
click at [174, 171] on input "Bukhari Rice With Whole Chicken" at bounding box center [155, 169] width 146 height 13
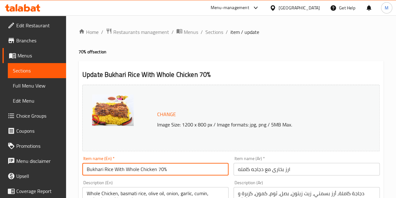
type input "Bukhari Rice With Whole Chicken 70%"
click at [319, 169] on input "ارز بخارى مع دجاجه كامله" at bounding box center [307, 169] width 146 height 13
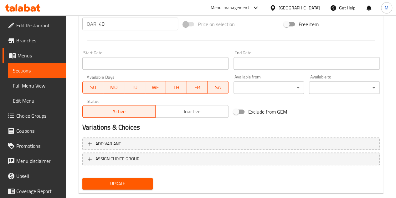
scroll to position [254, 0]
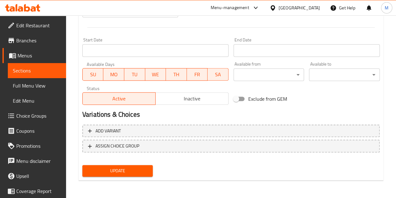
type input "ارز بخارى مع دجاجه كامله 1"
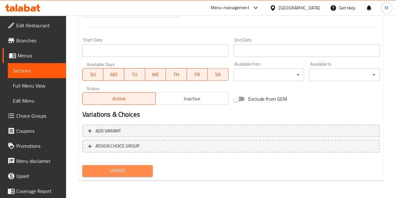
click at [116, 170] on span "Update" at bounding box center [117, 171] width 61 height 8
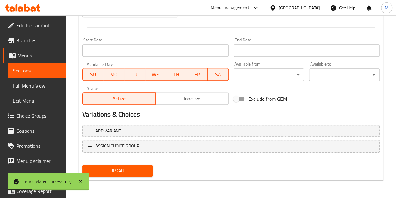
click at [24, 57] on span "Menus" at bounding box center [40, 56] width 44 height 8
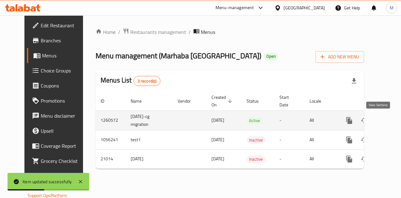
click at [392, 120] on icon "enhanced table" at bounding box center [395, 121] width 6 height 6
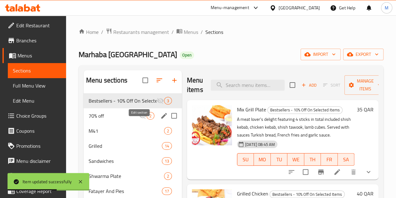
click at [161, 118] on icon "edit" at bounding box center [164, 116] width 6 height 6
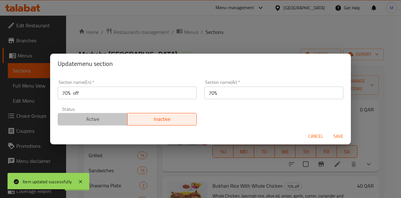
click at [98, 122] on span "Active" at bounding box center [92, 118] width 65 height 9
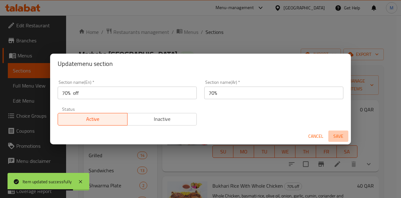
click at [339, 137] on span "Save" at bounding box center [338, 136] width 15 height 8
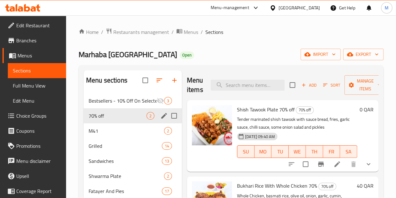
click at [161, 118] on icon "edit" at bounding box center [164, 116] width 6 height 6
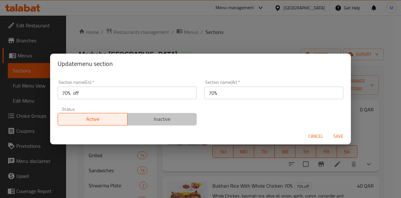
drag, startPoint x: 163, startPoint y: 119, endPoint x: 169, endPoint y: 120, distance: 5.7
click at [164, 119] on span "Inactive" at bounding box center [162, 118] width 65 height 9
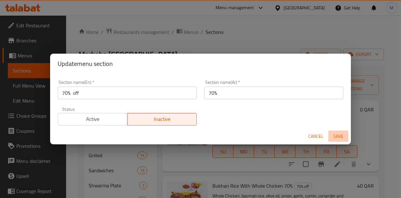
click at [337, 134] on span "Save" at bounding box center [338, 136] width 15 height 8
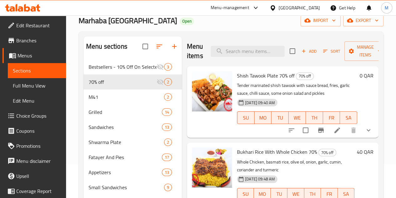
scroll to position [63, 0]
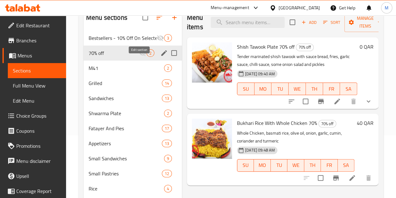
click at [161, 56] on icon "edit" at bounding box center [164, 53] width 6 height 6
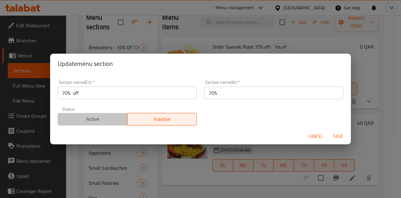
click at [117, 116] on span "Active" at bounding box center [92, 118] width 65 height 9
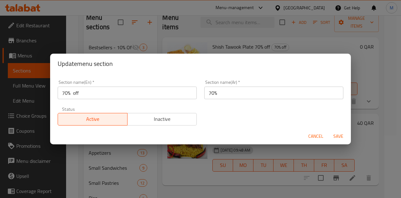
click at [339, 135] on span "Save" at bounding box center [338, 136] width 15 height 8
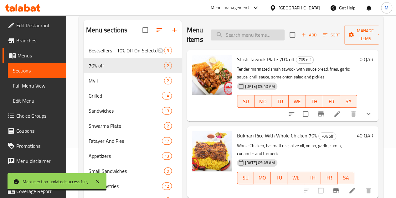
scroll to position [31, 0]
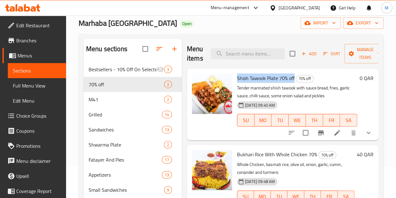
drag, startPoint x: 213, startPoint y: 76, endPoint x: 270, endPoint y: 77, distance: 56.4
click at [270, 77] on span "Shish Tawook Plate 70% off" at bounding box center [266, 77] width 58 height 9
copy span "Shish Tawook Plate 70% off"
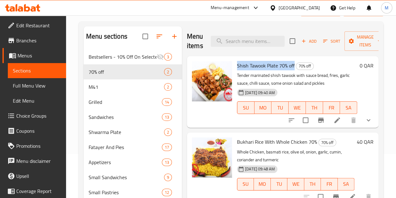
scroll to position [94, 0]
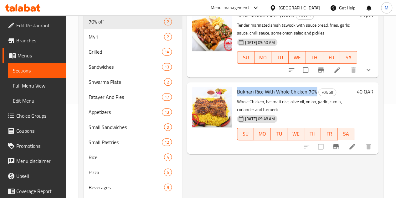
drag, startPoint x: 224, startPoint y: 89, endPoint x: 291, endPoint y: 92, distance: 67.4
click at [291, 92] on h6 "Bukhari Rice With Whole Chicken 70% 70% off" at bounding box center [296, 91] width 118 height 9
copy span "Bukhari Rice With Whole Chicken 70%"
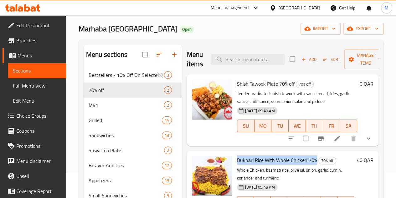
scroll to position [0, 0]
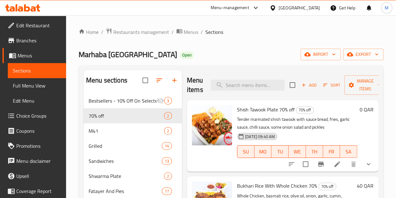
click at [249, 9] on div "Menu-management" at bounding box center [230, 8] width 39 height 8
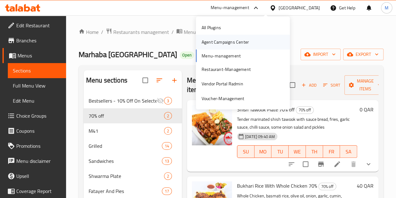
click at [251, 41] on div "Agent Campaigns Center" at bounding box center [225, 42] width 57 height 14
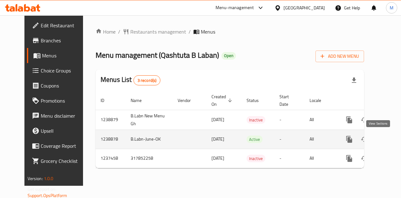
click at [391, 137] on icon "enhanced table" at bounding box center [395, 139] width 8 height 8
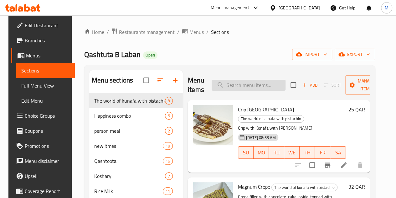
click at [234, 86] on input "search" at bounding box center [249, 85] width 74 height 11
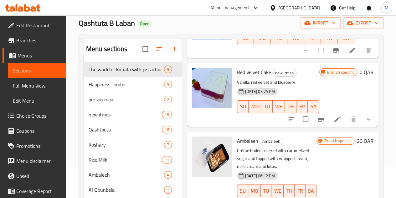
scroll to position [494, 0]
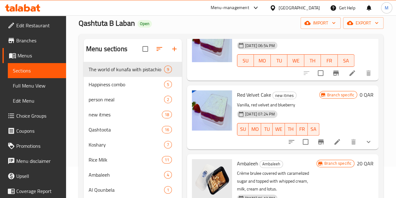
type input "red"
click at [237, 92] on span "Red Velvet Cake" at bounding box center [254, 94] width 34 height 9
copy h6 "Red Velvet Cake"
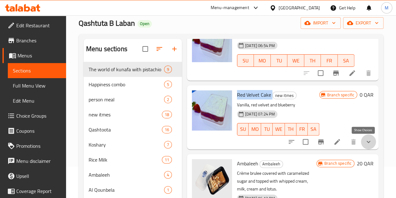
click at [365, 141] on icon "show more" at bounding box center [369, 142] width 8 height 8
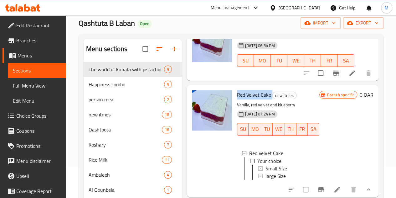
copy h6 "Red Velvet Cake"
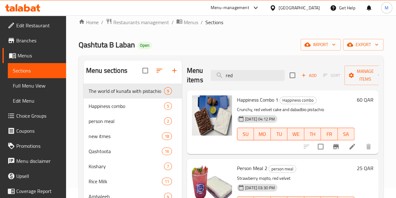
scroll to position [0, 0]
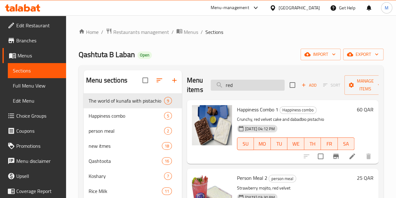
click at [234, 86] on input "red" at bounding box center [248, 85] width 74 height 11
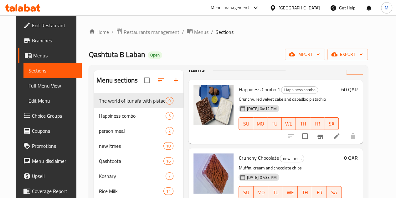
scroll to position [38, 0]
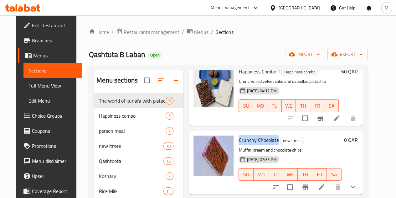
drag, startPoint x: 214, startPoint y: 140, endPoint x: 251, endPoint y: 140, distance: 37.0
click at [251, 140] on span "Crunchy Chocolate" at bounding box center [259, 139] width 40 height 9
copy span "Crunchy Chocolate"
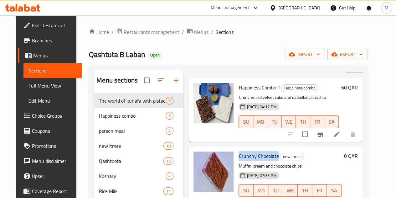
scroll to position [0, 0]
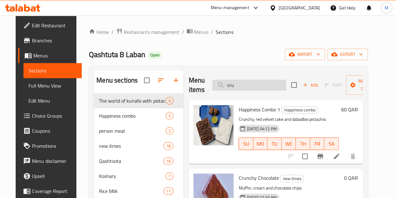
click at [229, 81] on input "cru" at bounding box center [249, 85] width 74 height 11
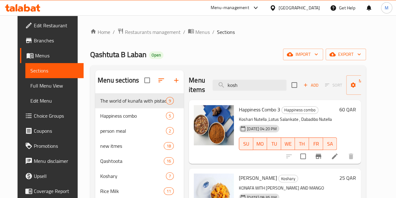
scroll to position [157, 0]
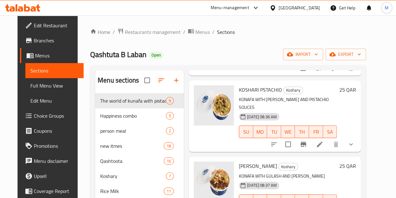
type input "kosh"
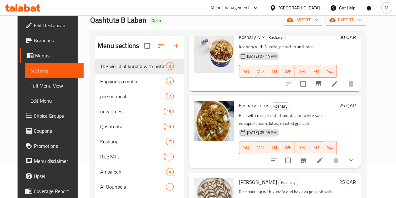
scroll to position [90, 0]
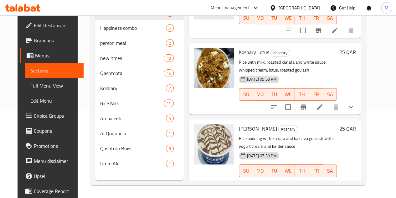
click at [239, 124] on span "[PERSON_NAME]" at bounding box center [258, 128] width 38 height 9
copy h6 "[PERSON_NAME]"
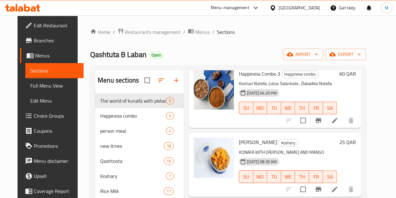
scroll to position [0, 0]
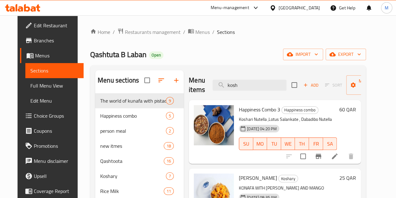
click at [249, 8] on div "Menu-management" at bounding box center [230, 8] width 39 height 8
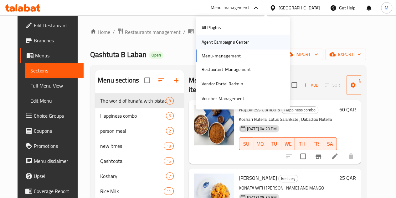
click at [247, 45] on div "Agent Campaigns Center" at bounding box center [225, 42] width 47 height 7
